Goal: Check status: Check status

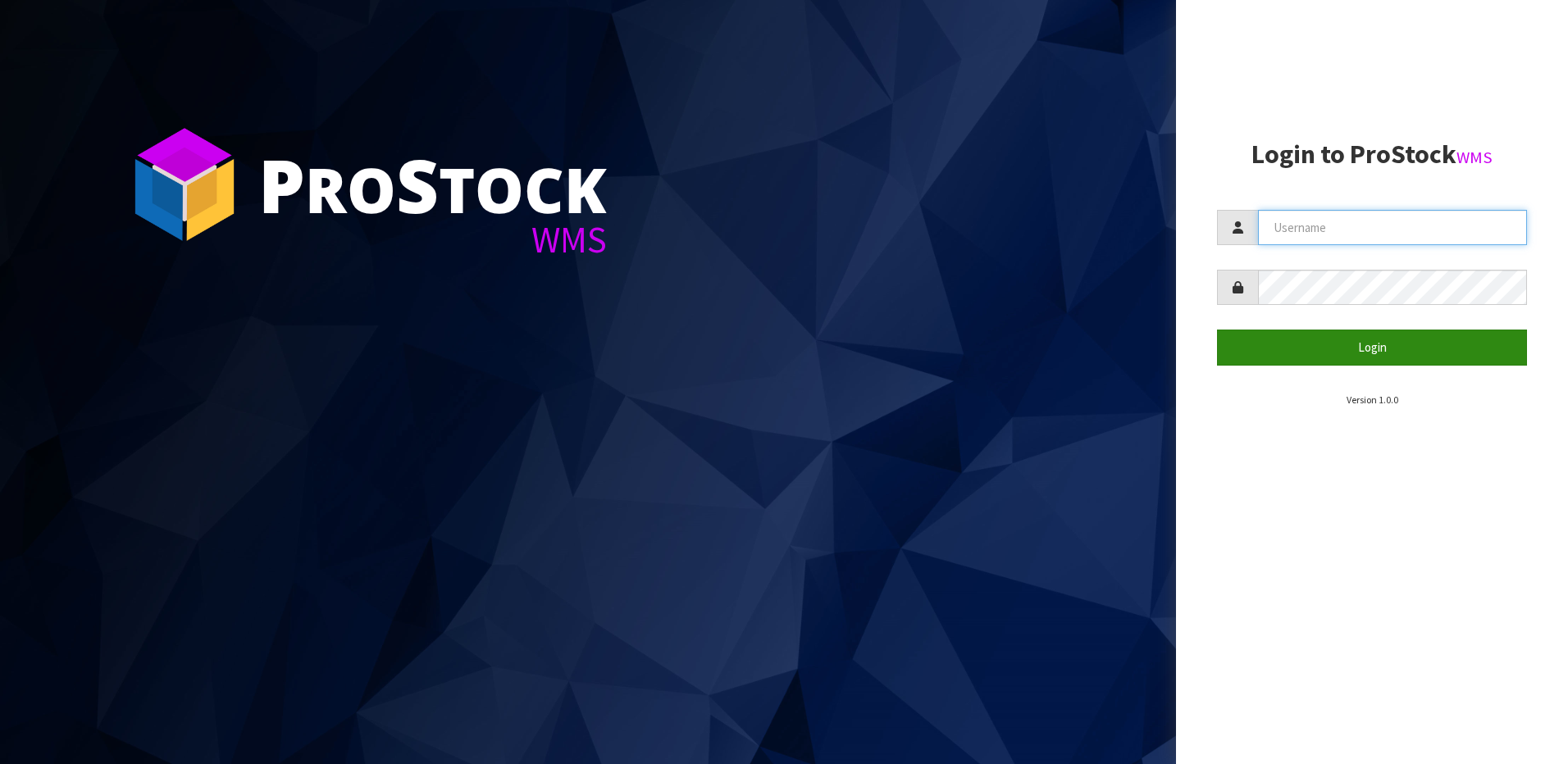
type input "[EMAIL_ADDRESS][DOMAIN_NAME]"
click at [1363, 349] on button "Login" at bounding box center [1372, 347] width 310 height 35
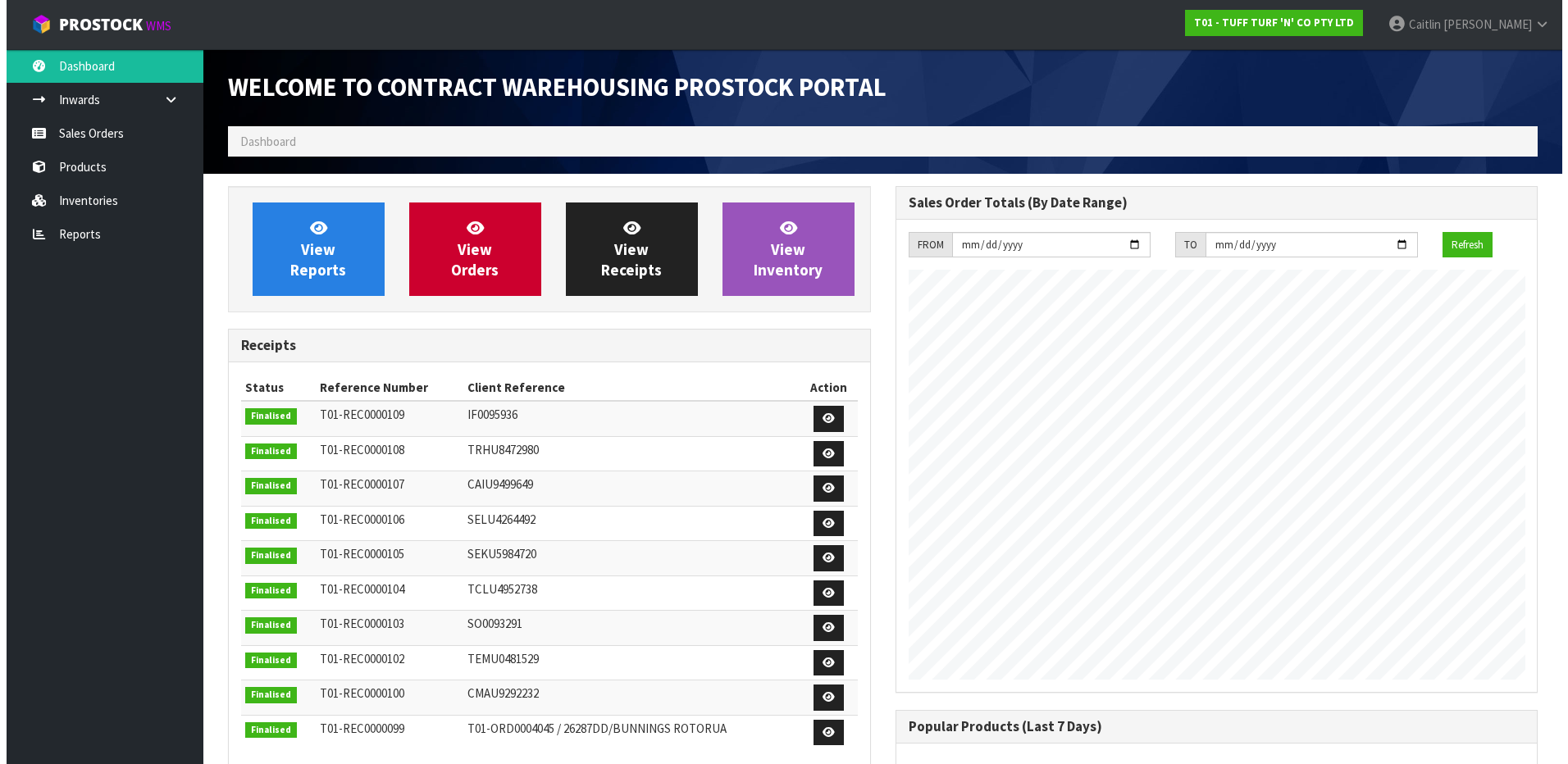
scroll to position [910, 667]
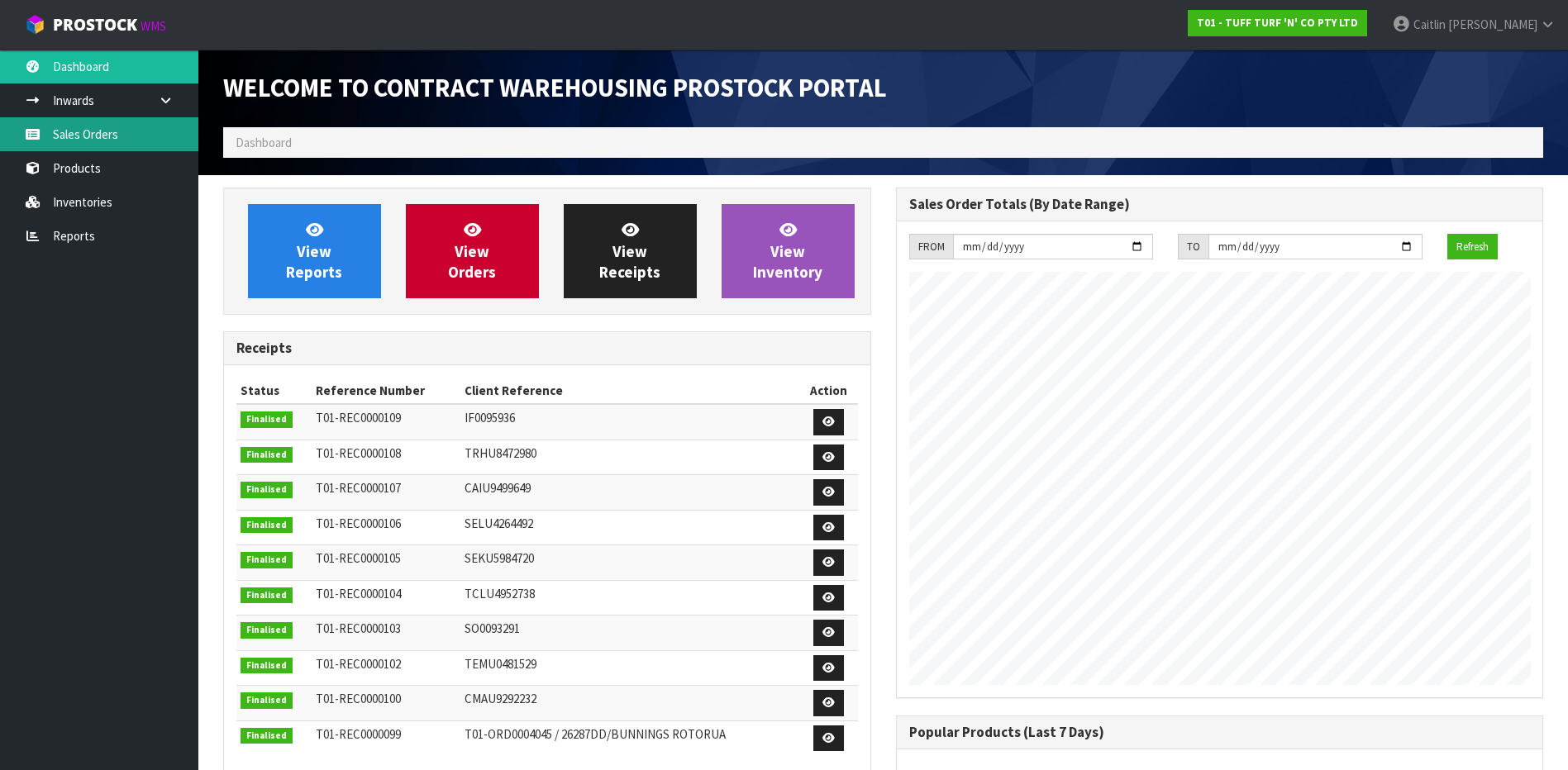
click at [81, 135] on link "Sales Orders" at bounding box center [99, 134] width 198 height 34
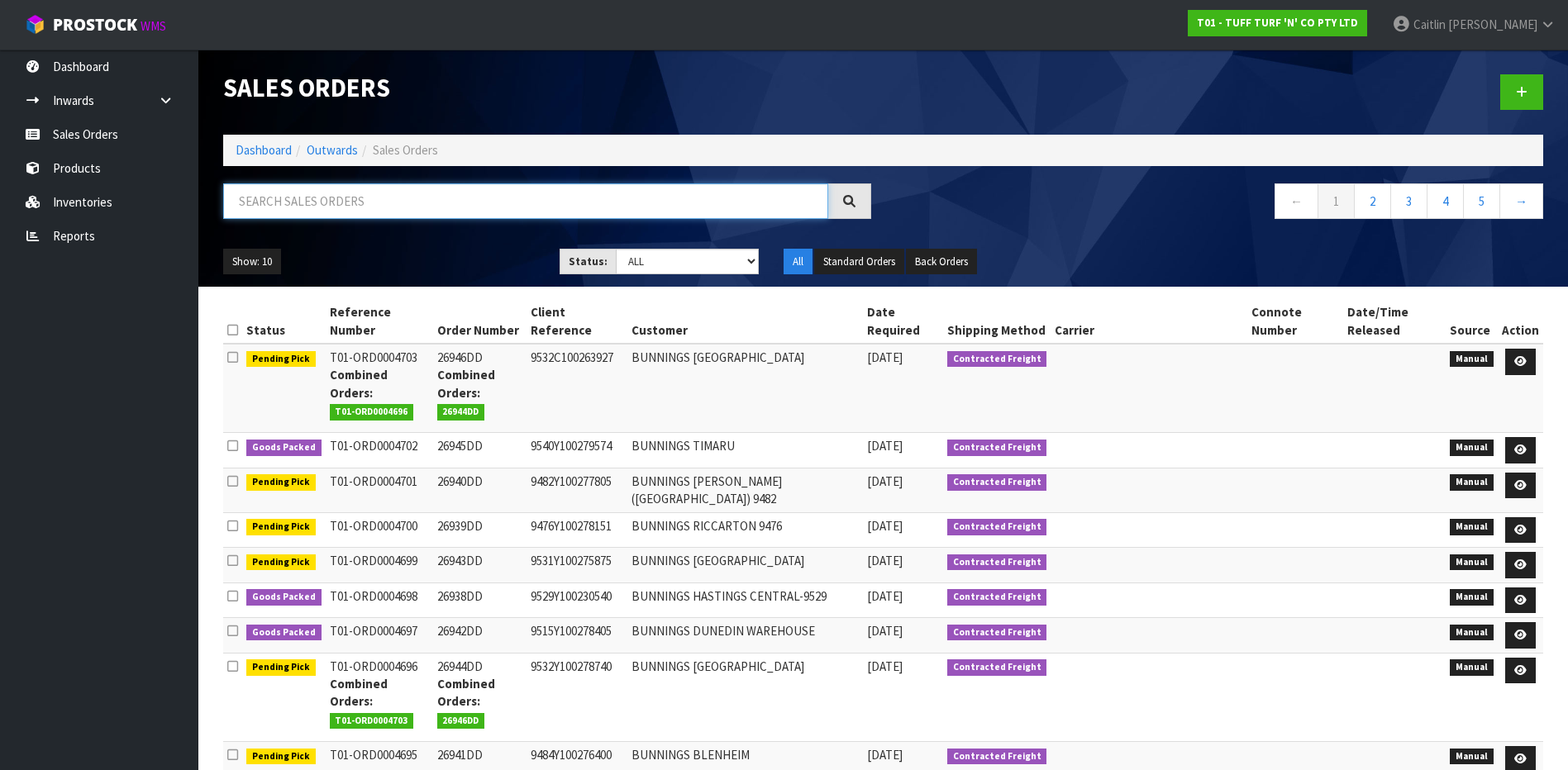
click at [348, 202] on input "text" at bounding box center [526, 202] width 606 height 35
paste input "26878DD"
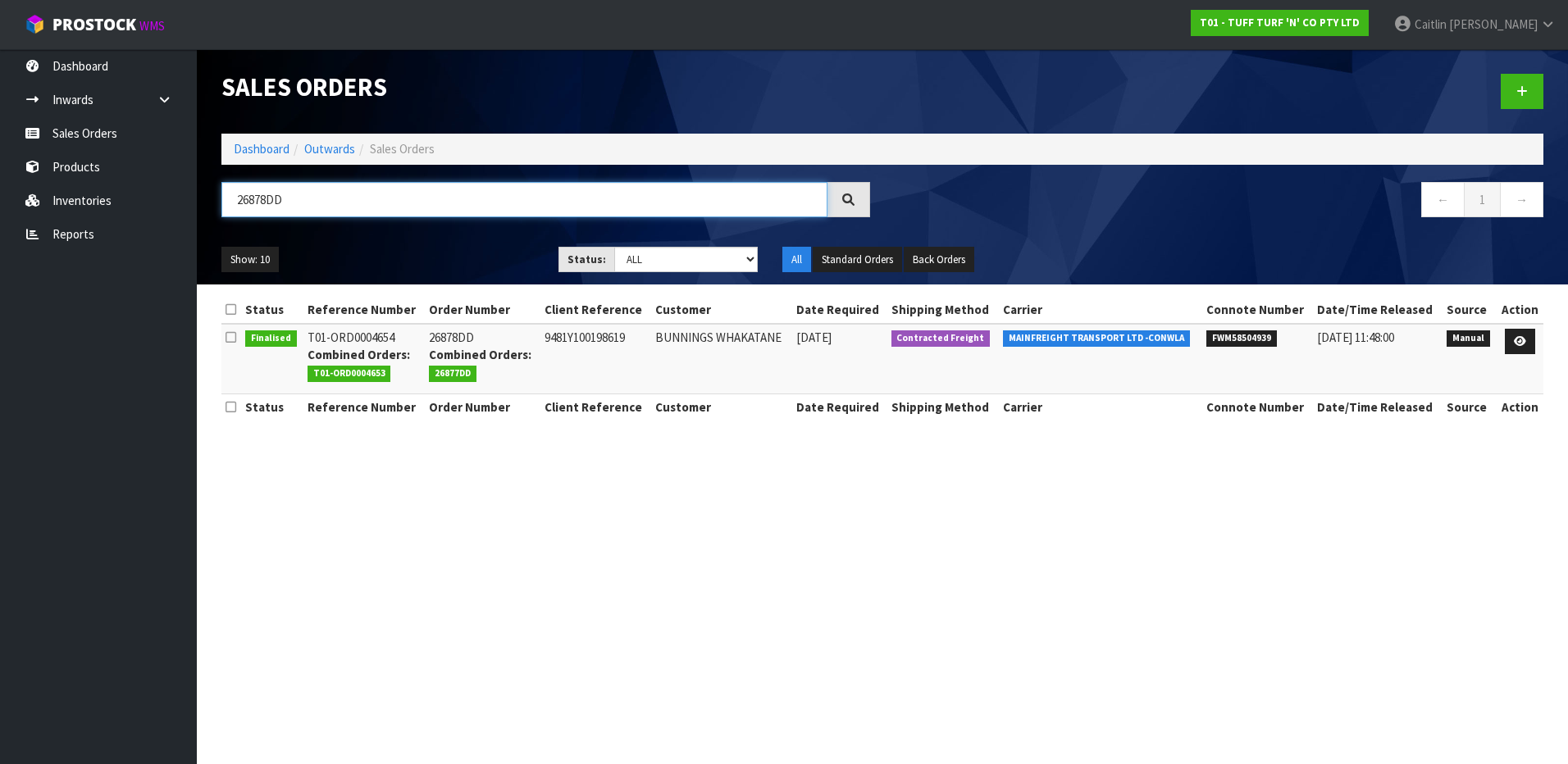
type input "26878DD"
click at [1257, 335] on span "FWM58504939" at bounding box center [1241, 339] width 71 height 17
copy span "FWM58504939"
click at [444, 340] on td "26878DD Combined Orders: 26877DD" at bounding box center [482, 359] width 116 height 71
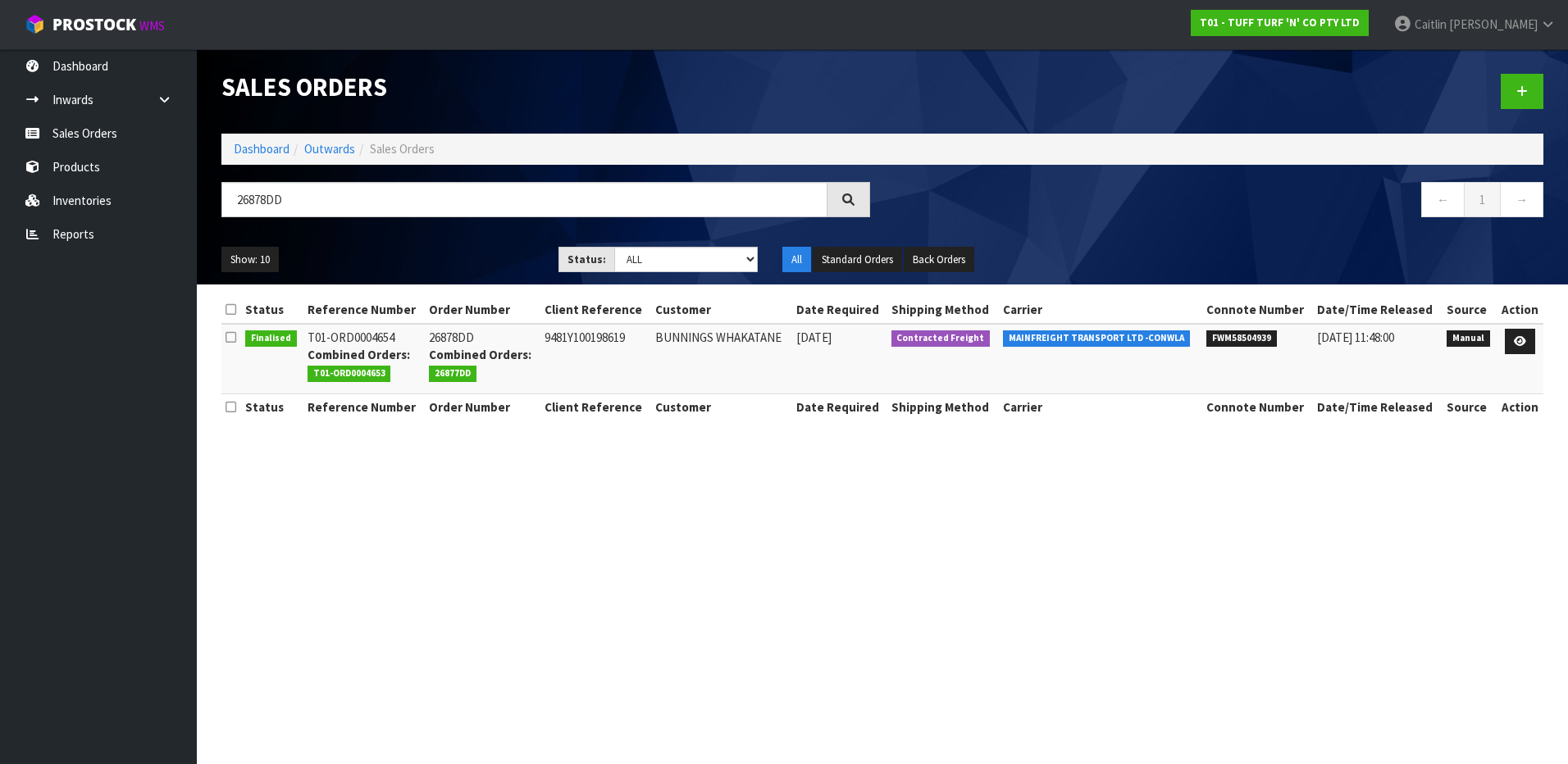
click at [444, 340] on td "26878DD Combined Orders: 26877DD" at bounding box center [482, 359] width 116 height 71
copy td "26878DD"
click at [591, 343] on td "9481Y100198619" at bounding box center [596, 359] width 111 height 71
copy td "9481Y100198619"
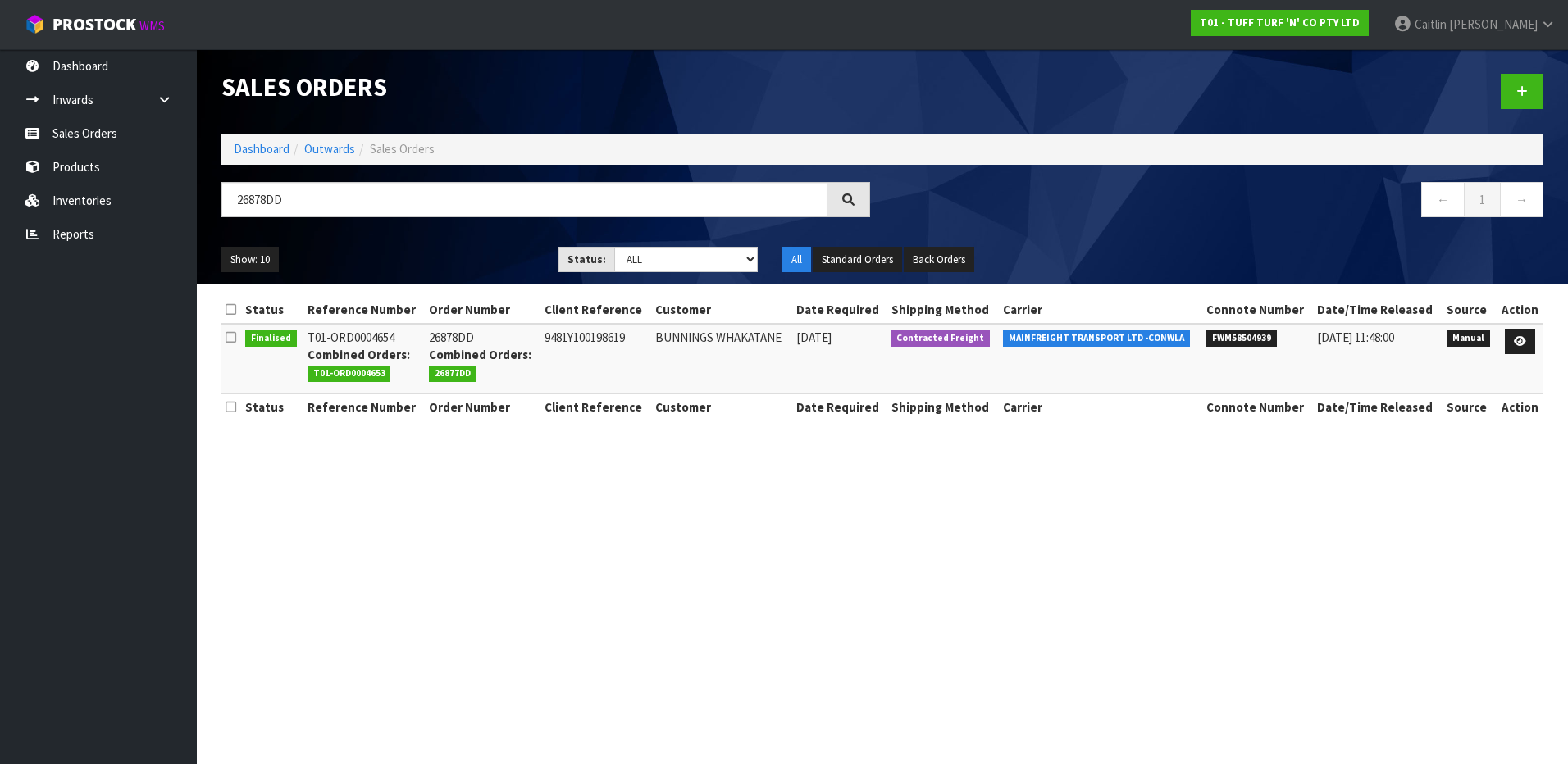
click at [753, 338] on td "BUNNINGS WHAKATANE" at bounding box center [722, 359] width 140 height 71
copy td "WHAKATANE"
click at [873, 485] on section "Sales Orders Dashboard Outwards Sales Orders 26878DD ← 1 → Show: 10 5 10 25 50 …" at bounding box center [784, 382] width 1568 height 764
